Goal: Information Seeking & Learning: Learn about a topic

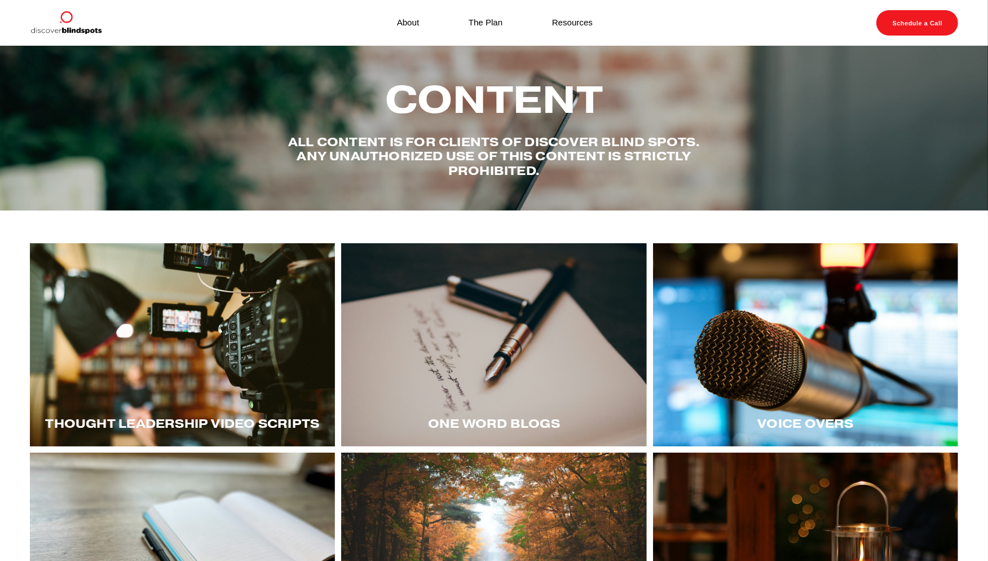
click at [150, 413] on div "Thought LEadership Video Scripts" at bounding box center [183, 423] width 306 height 46
click at [158, 380] on div at bounding box center [183, 344] width 306 height 203
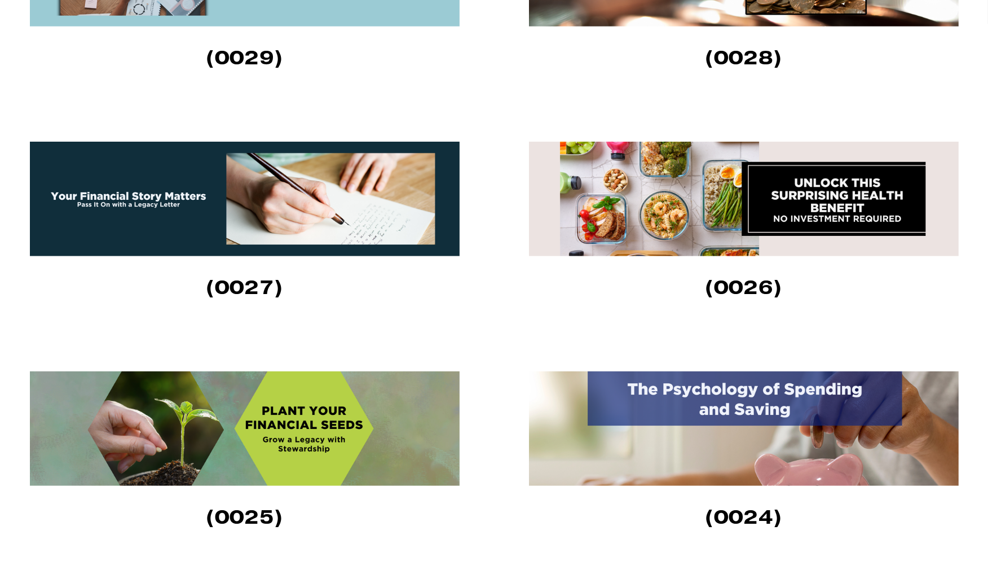
scroll to position [567, 0]
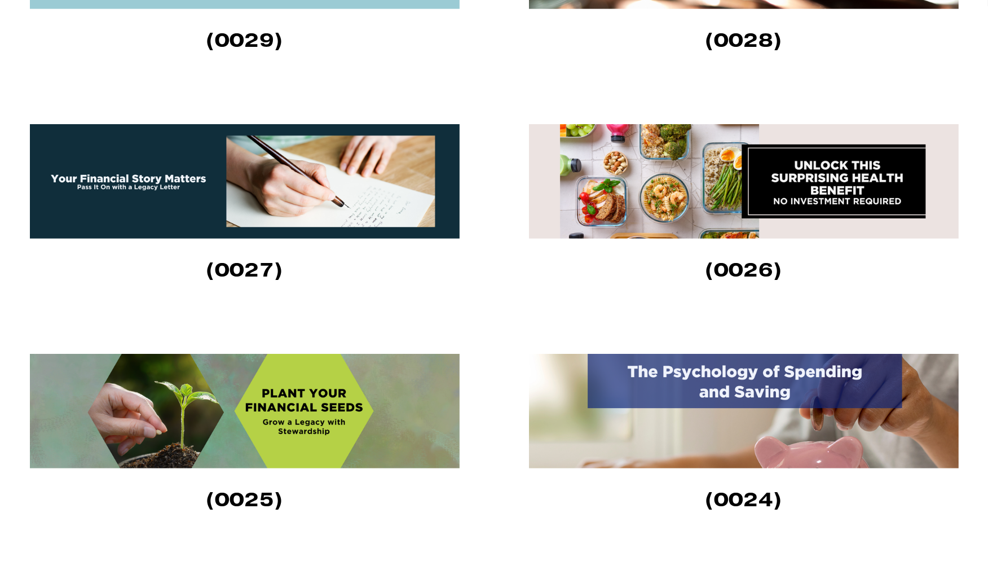
click at [686, 434] on img at bounding box center [745, 411] width 432 height 115
